Goal: Task Accomplishment & Management: Manage account settings

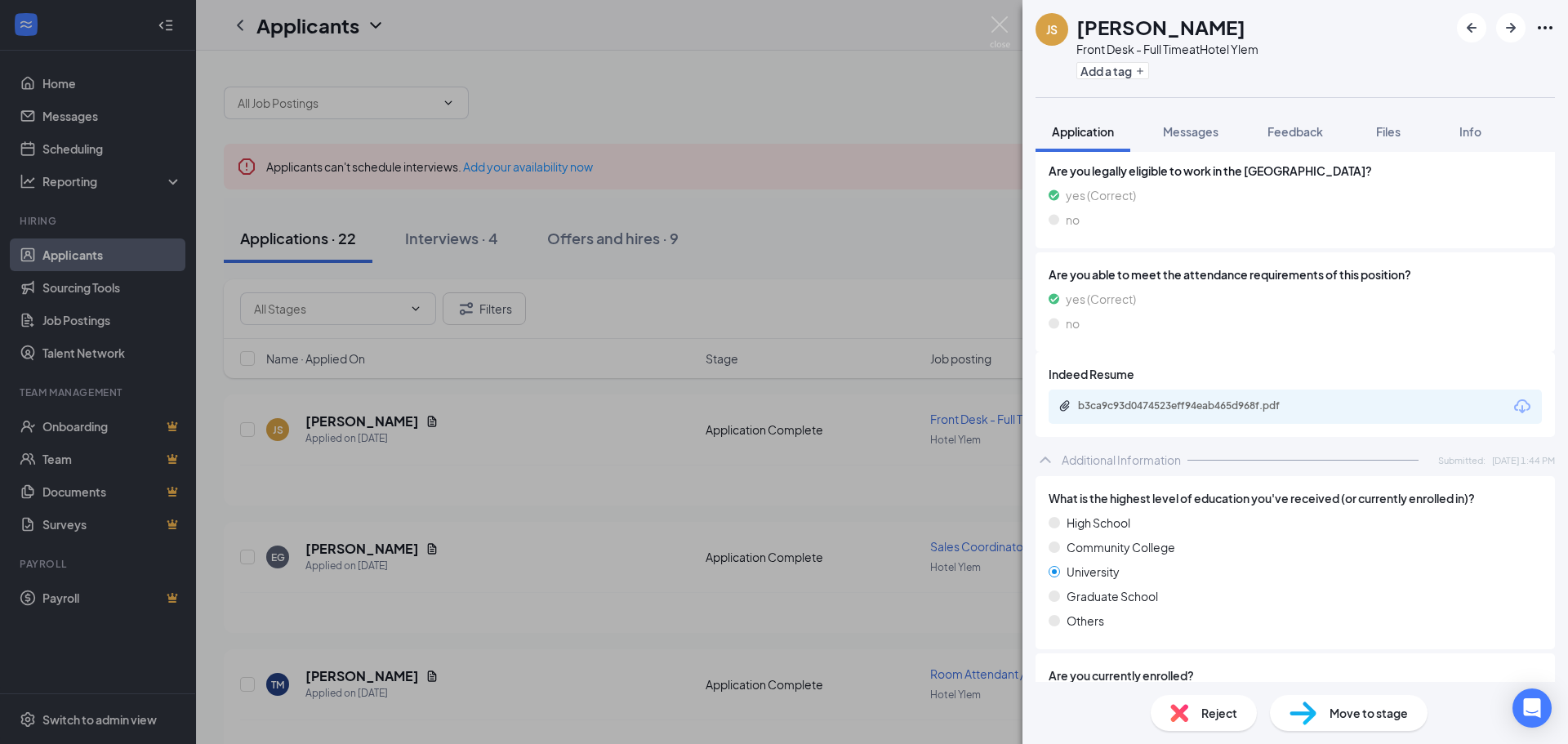
scroll to position [1551, 0]
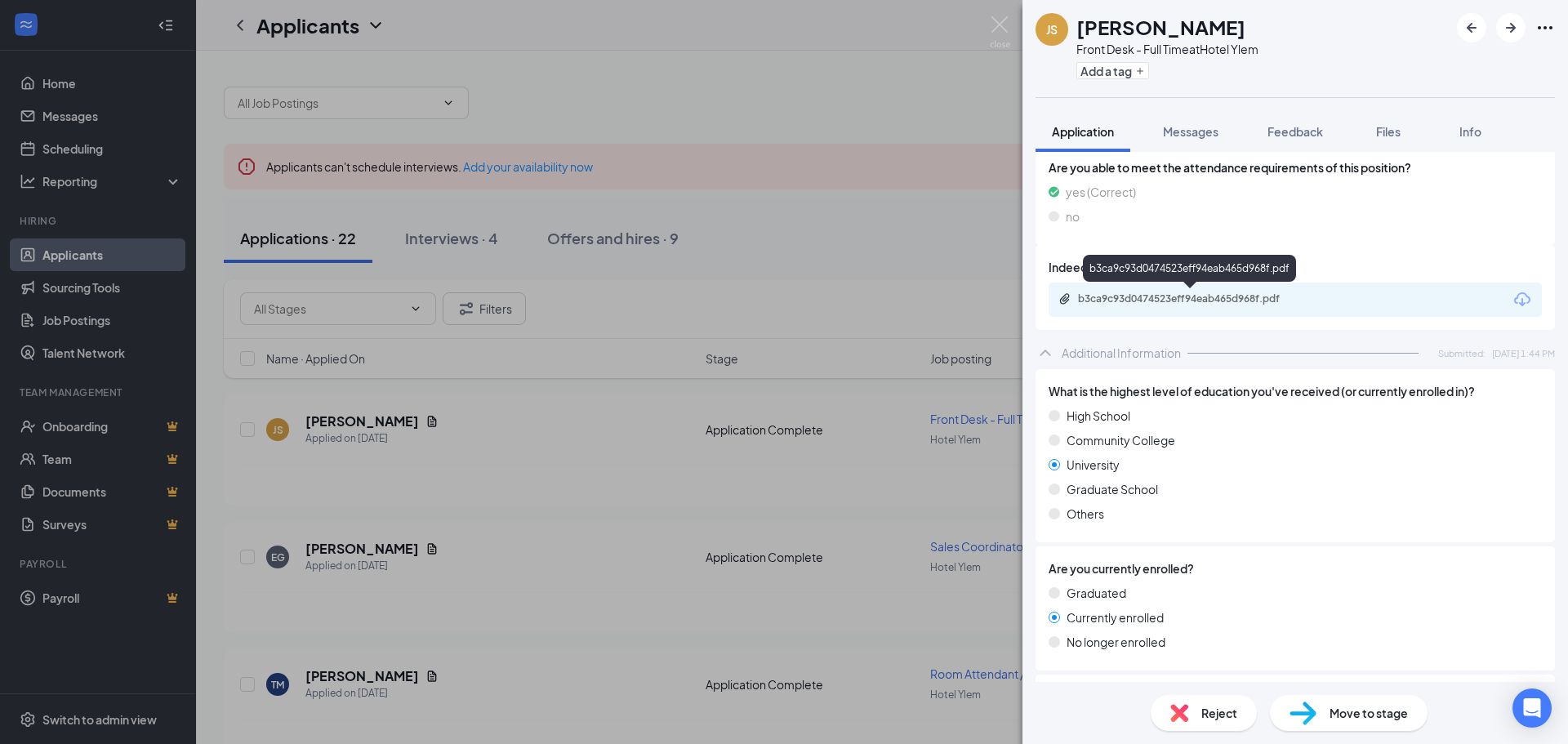
click at [1170, 298] on div "b3ca9c93d0474523eff94eab465d968f.pdf" at bounding box center [1192, 299] width 229 height 13
click at [1185, 714] on img at bounding box center [1179, 712] width 18 height 18
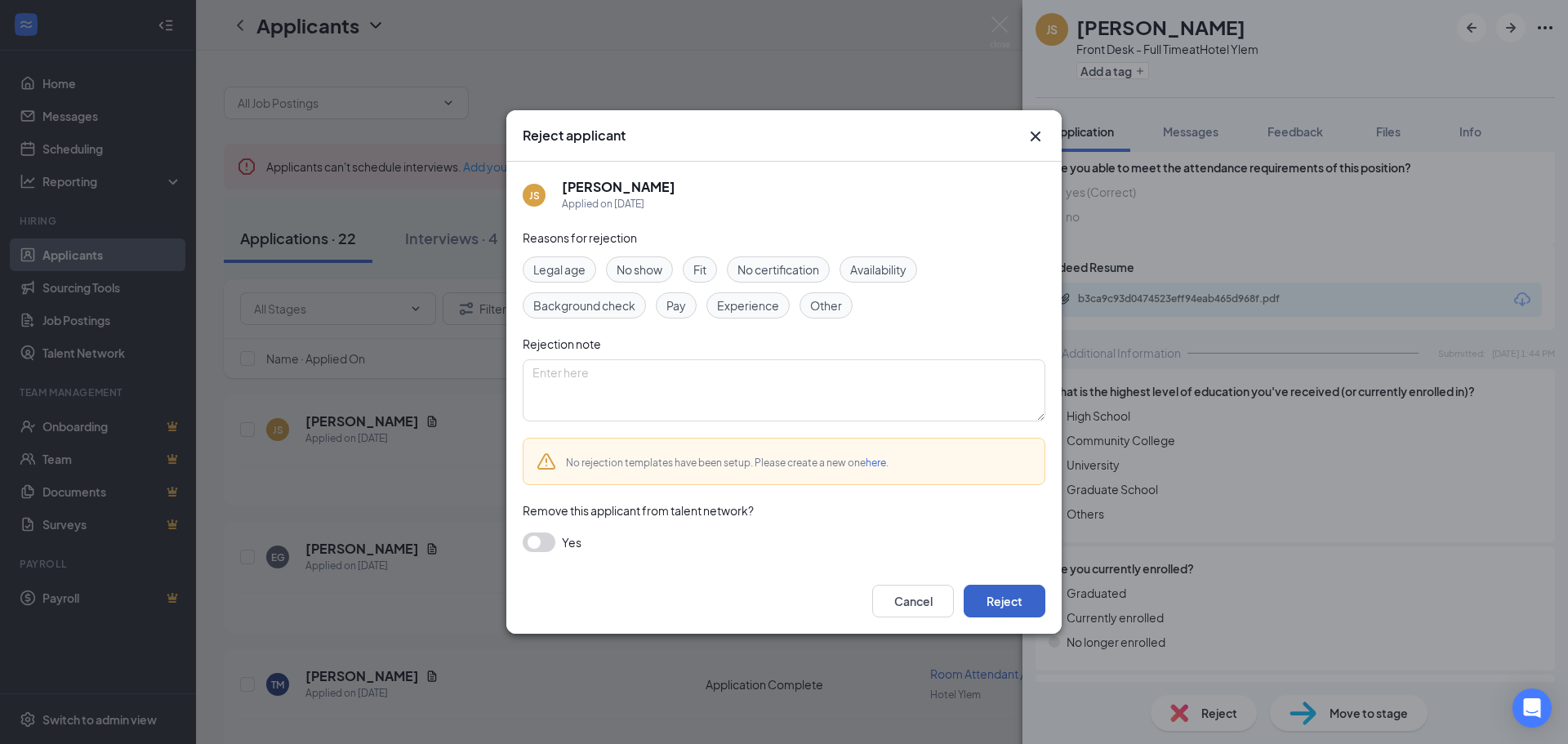
click at [990, 597] on button "Reject" at bounding box center [1004, 601] width 82 height 32
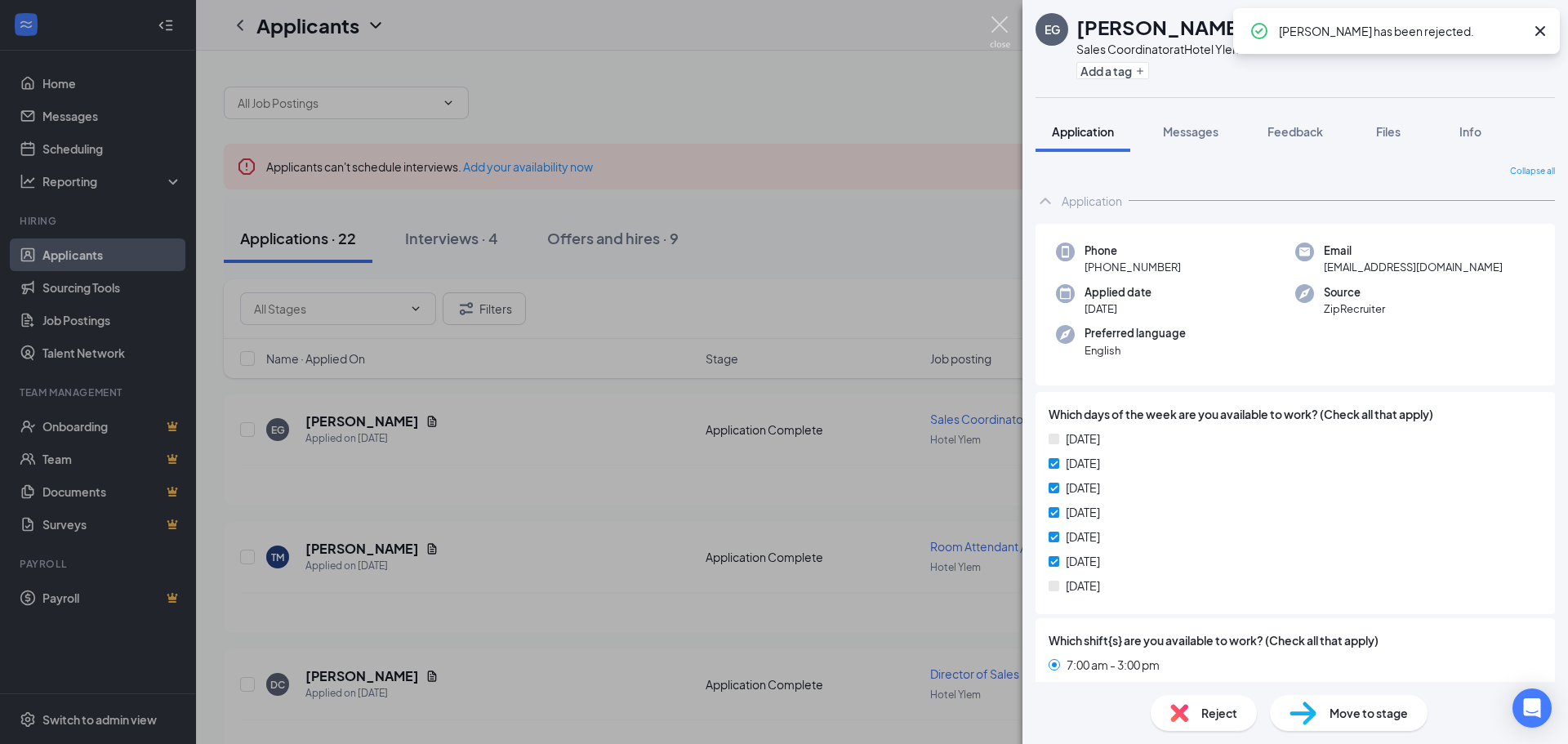
click at [1002, 22] on img at bounding box center [1000, 32] width 20 height 32
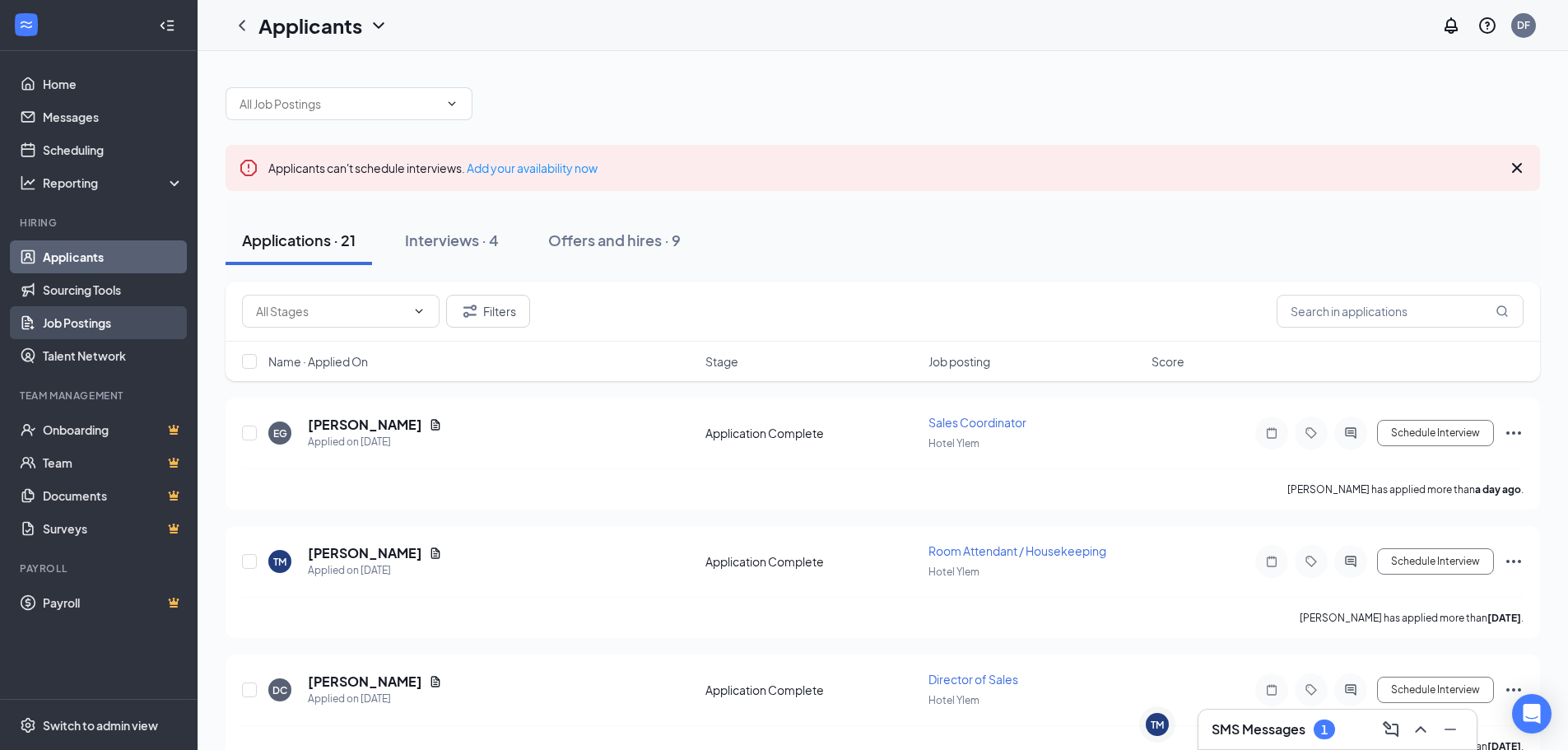
click at [95, 320] on link "Job Postings" at bounding box center [114, 323] width 141 height 33
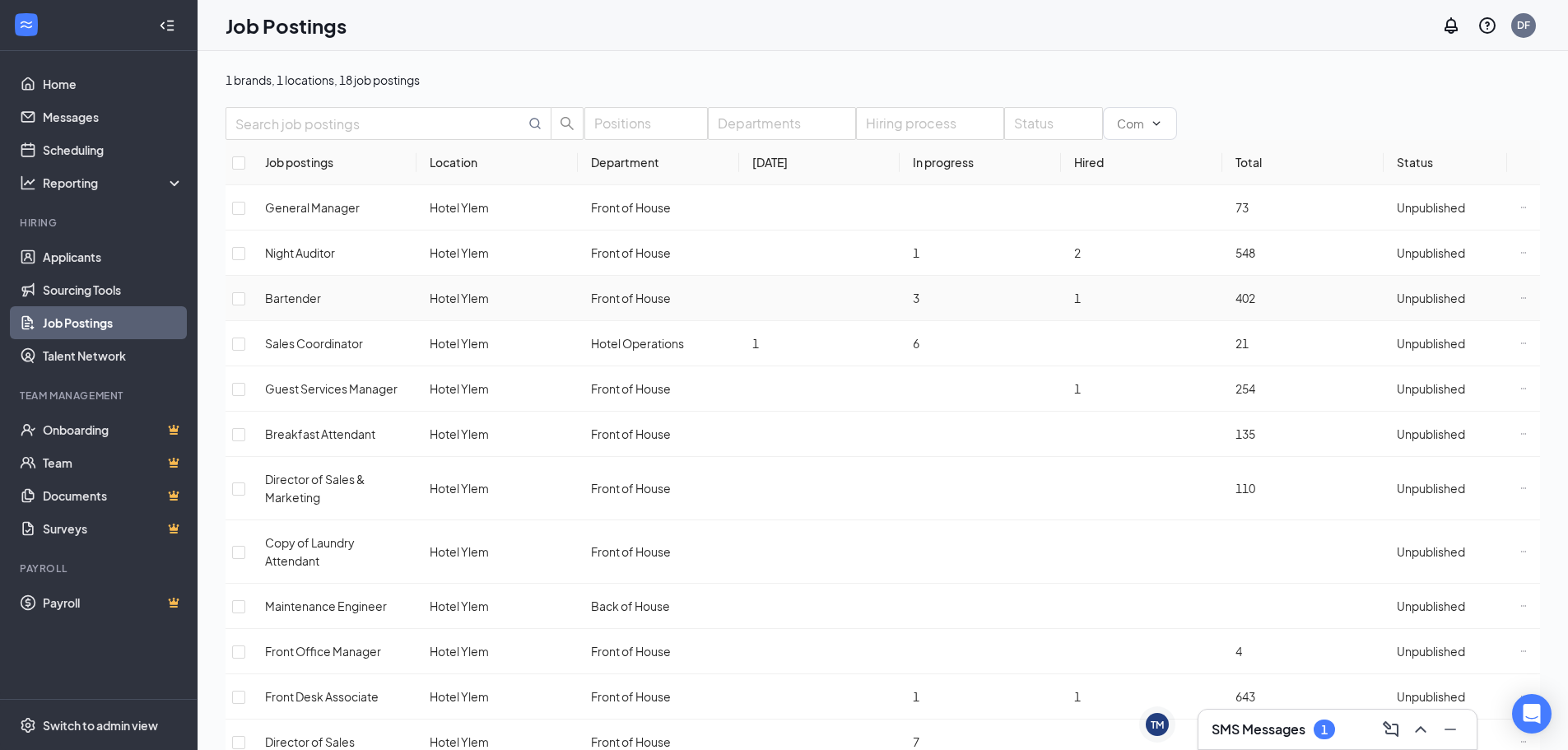
click at [1427, 305] on span "Unpublished" at bounding box center [1430, 298] width 68 height 15
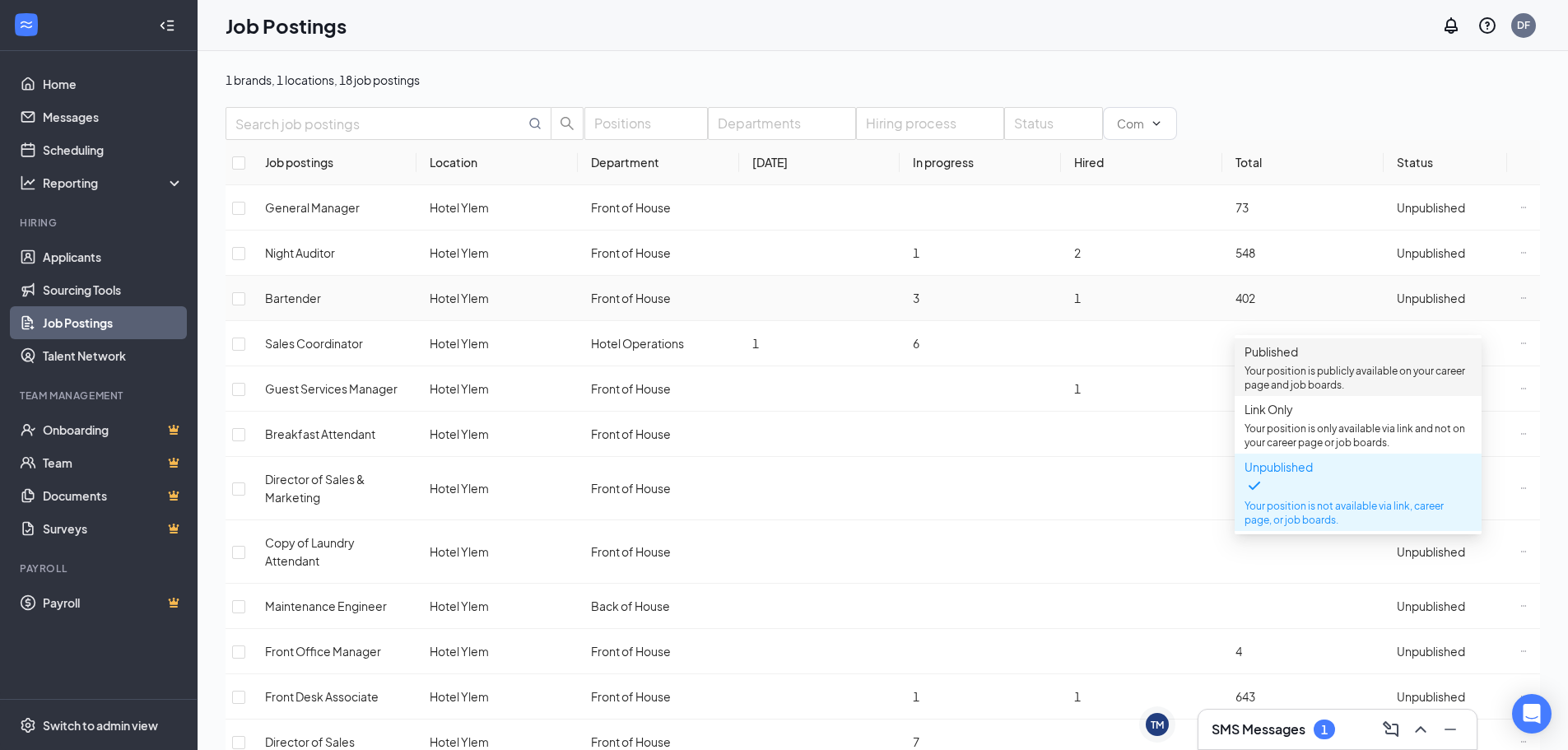
click at [1289, 372] on p "Your position is publicly available on your career page and job boards." at bounding box center [1358, 378] width 227 height 28
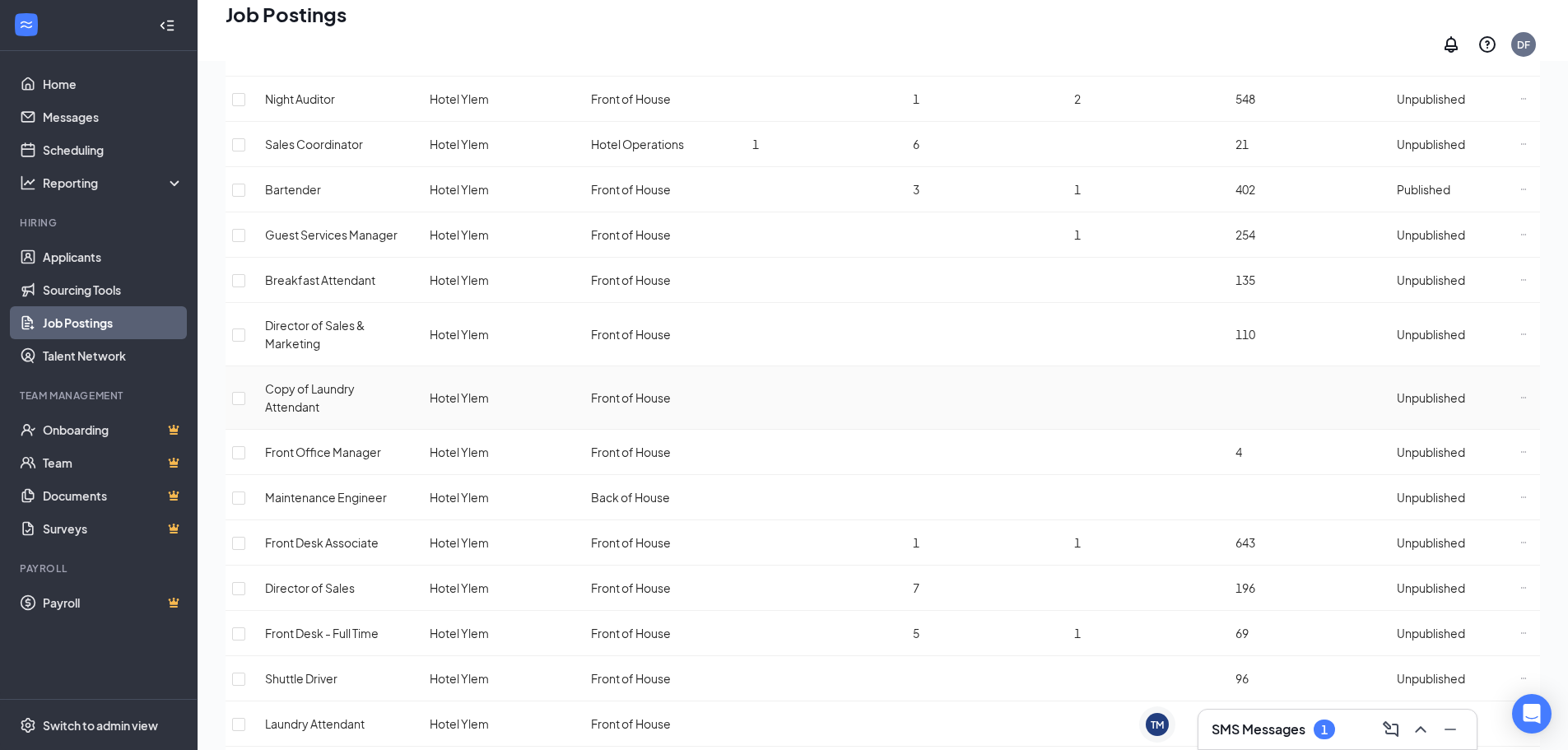
scroll to position [164, 0]
click at [1407, 274] on span "Unpublished" at bounding box center [1430, 279] width 68 height 15
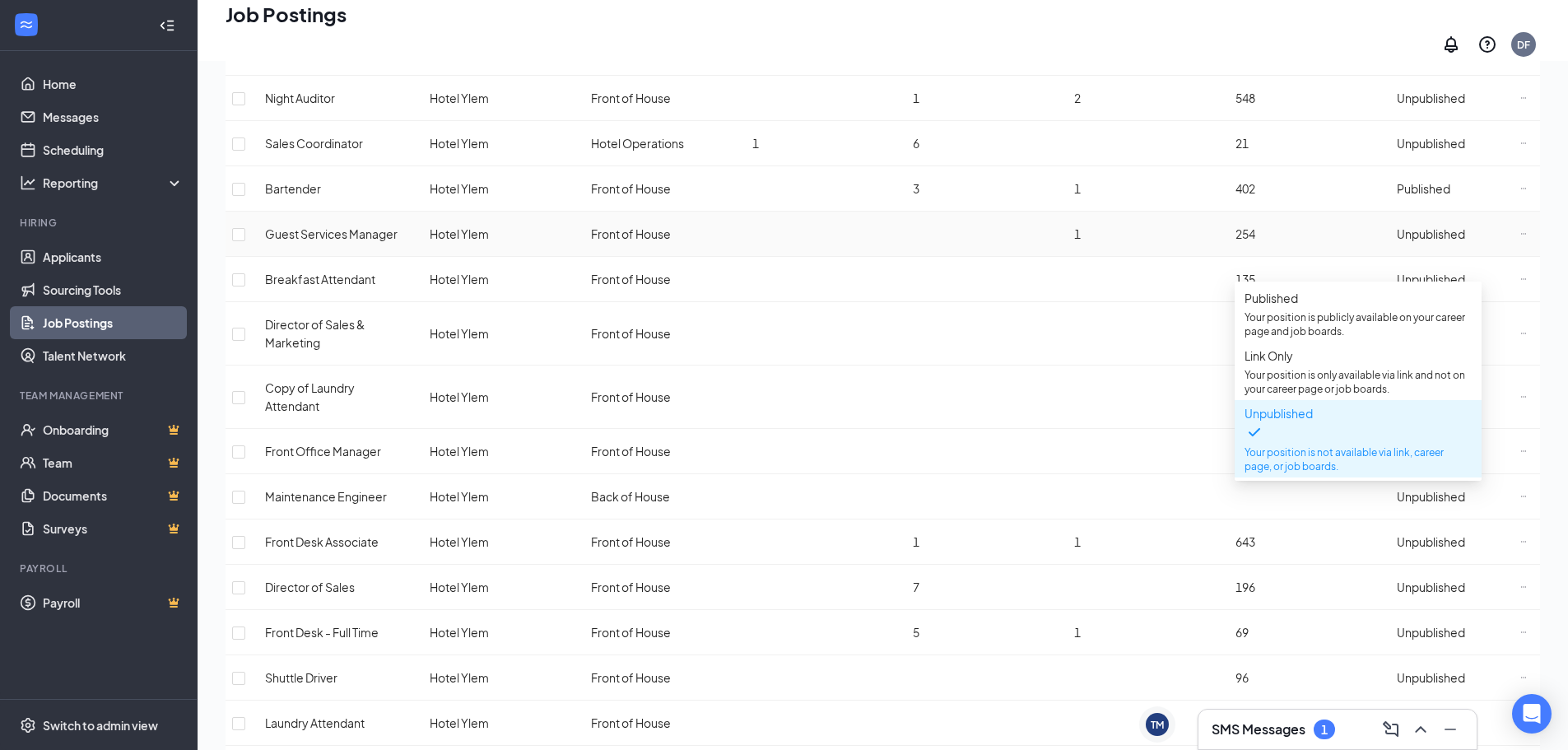
click at [1303, 240] on td "254" at bounding box center [1303, 234] width 162 height 46
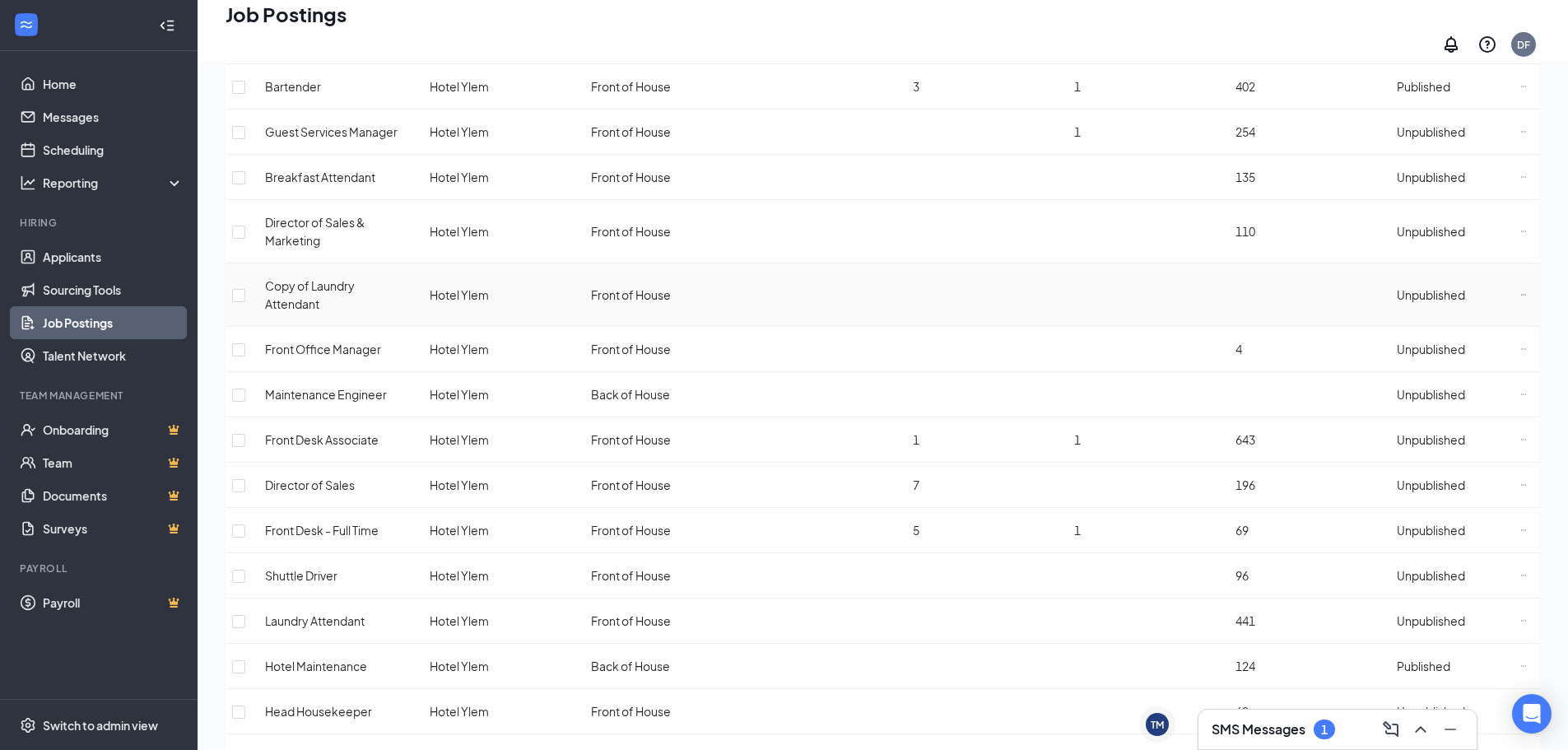
scroll to position [273, 0]
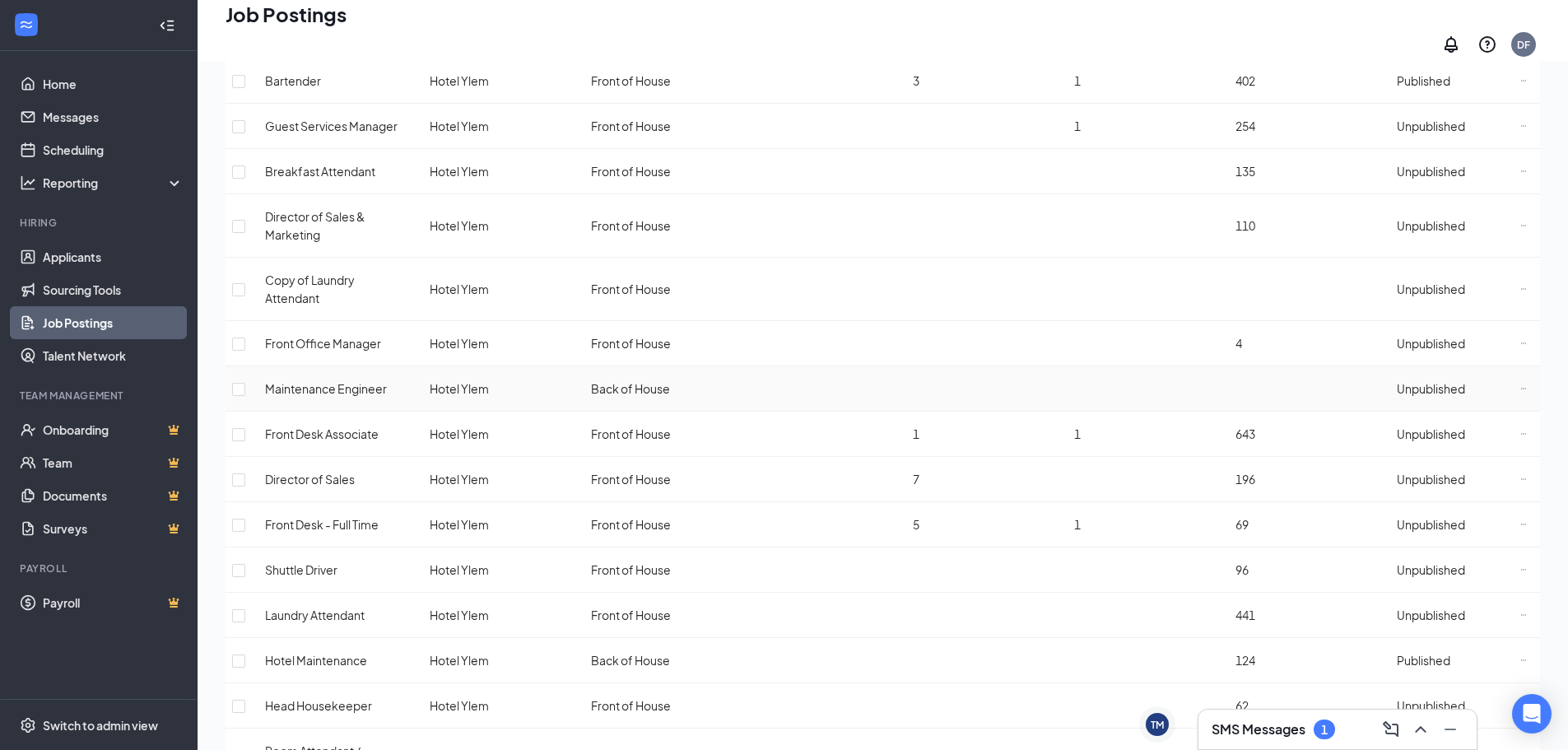
click at [1431, 381] on span "Unpublished" at bounding box center [1430, 388] width 68 height 15
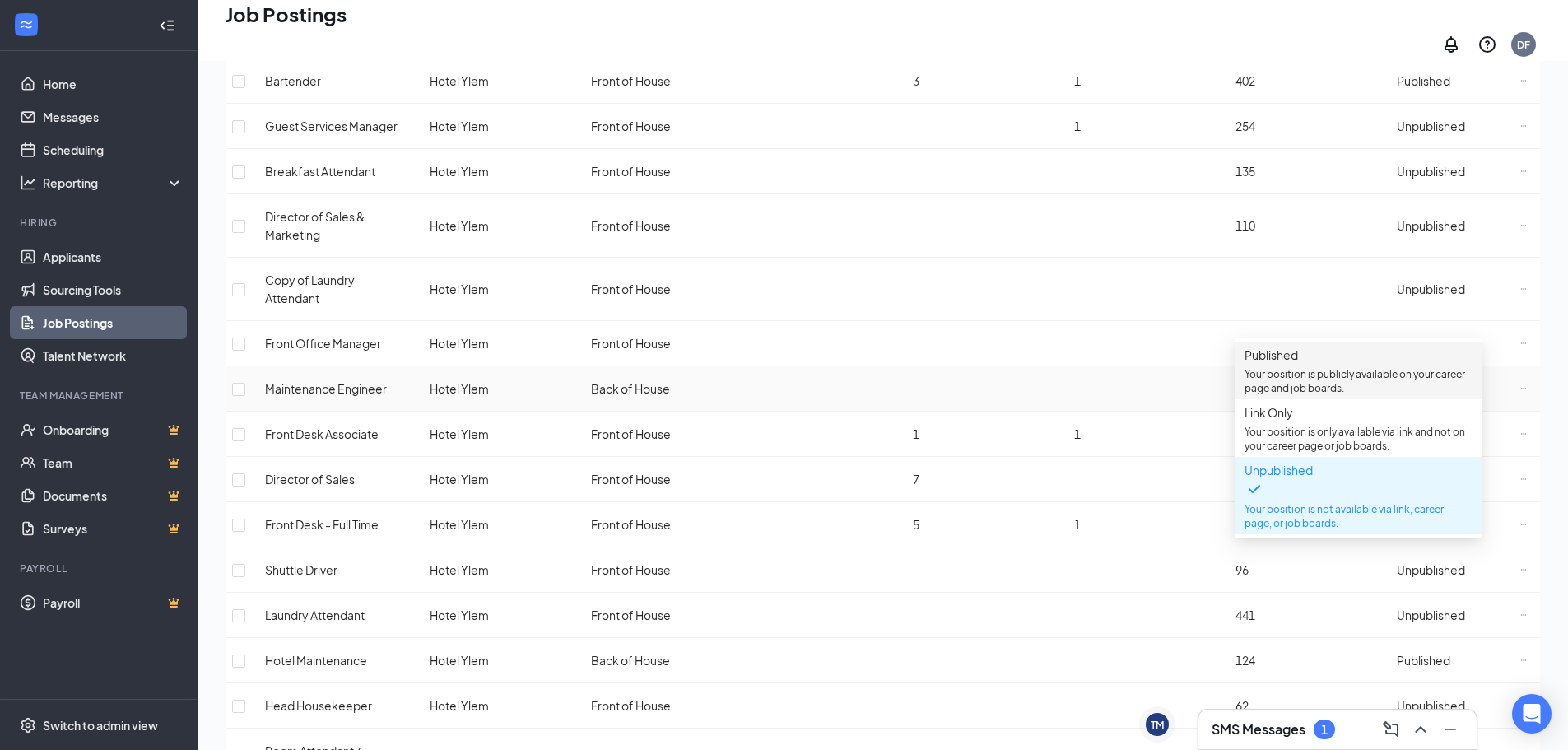
click at [1330, 370] on span "Published Your position is publicly available on your career page and job board…" at bounding box center [1358, 370] width 227 height 49
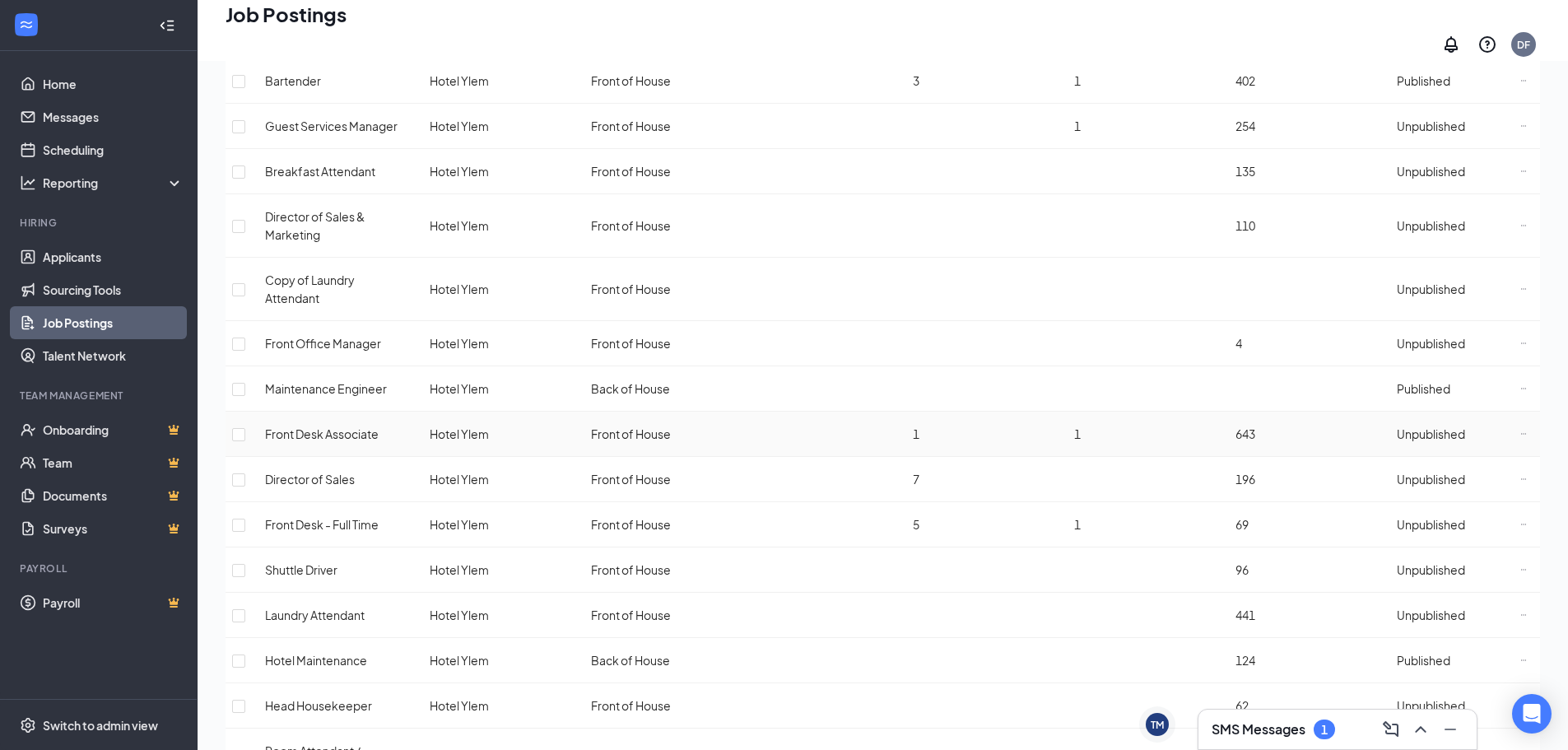
click at [1442, 427] on span "Unpublished" at bounding box center [1430, 433] width 68 height 15
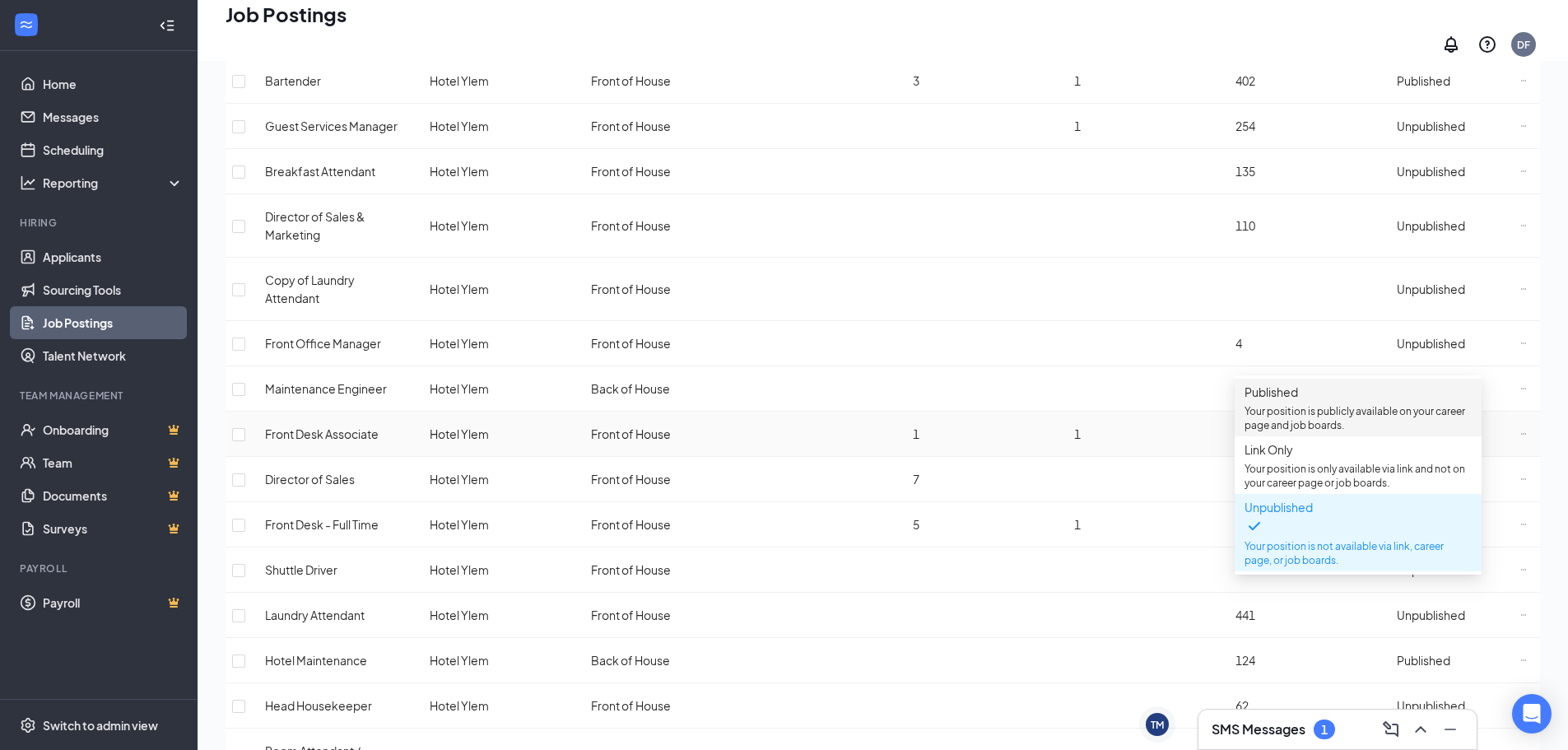
click at [1328, 408] on span "Published Your position is publicly available on your career page and job board…" at bounding box center [1358, 407] width 227 height 49
